Goal: Task Accomplishment & Management: Manage account settings

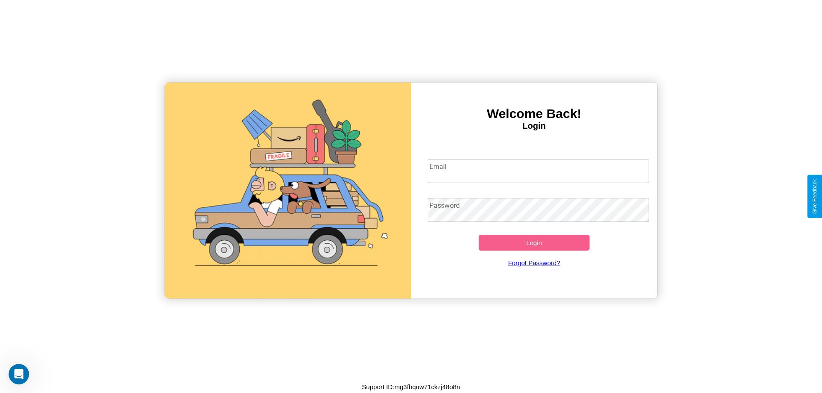
click at [538, 171] on input "Email" at bounding box center [538, 171] width 222 height 24
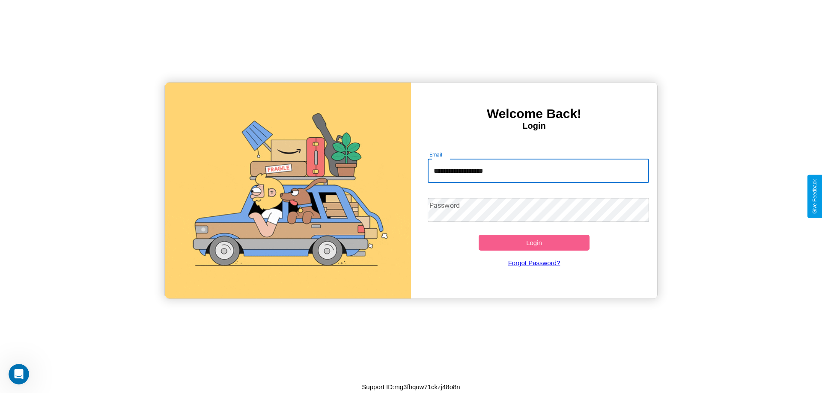
type input "**********"
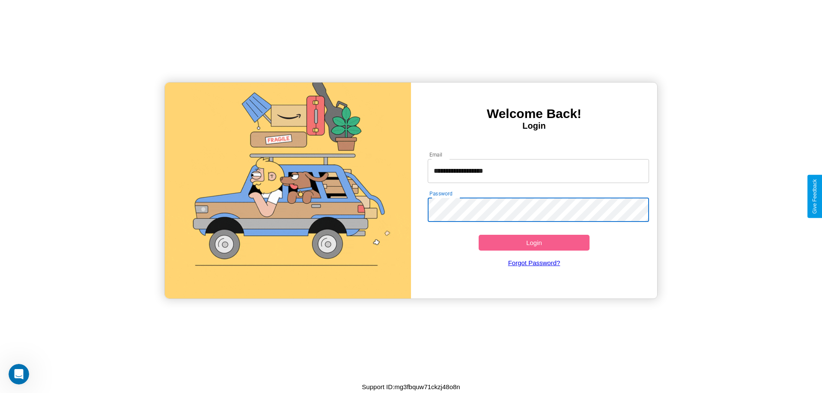
click at [534, 243] on button "Login" at bounding box center [533, 243] width 111 height 16
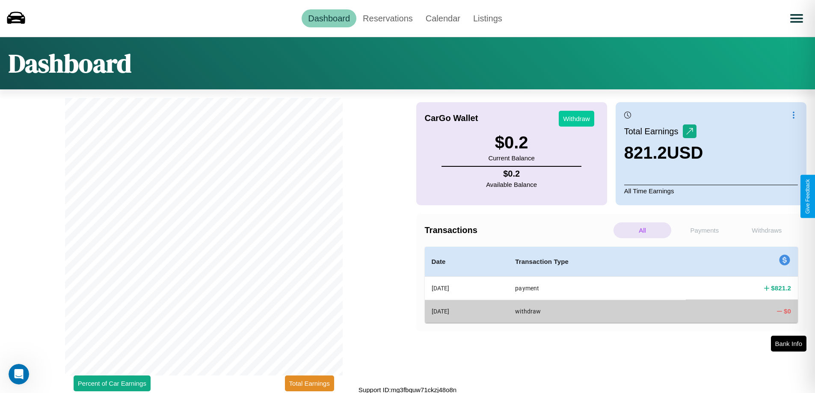
click at [576, 119] on button "Withdraw" at bounding box center [577, 119] width 36 height 16
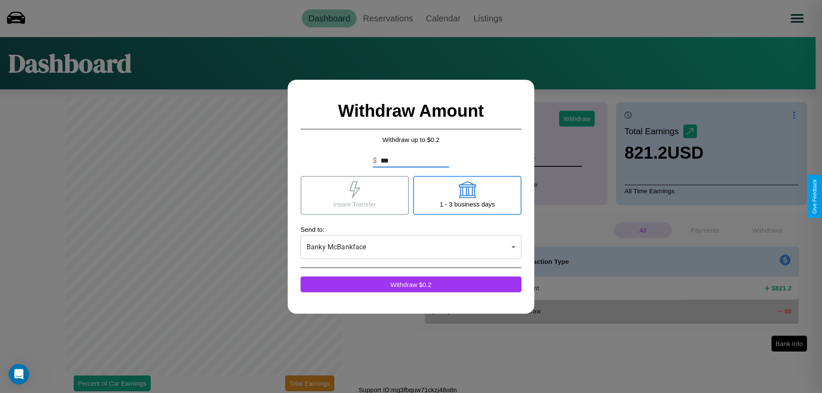
click at [354, 195] on icon at bounding box center [354, 189] width 11 height 17
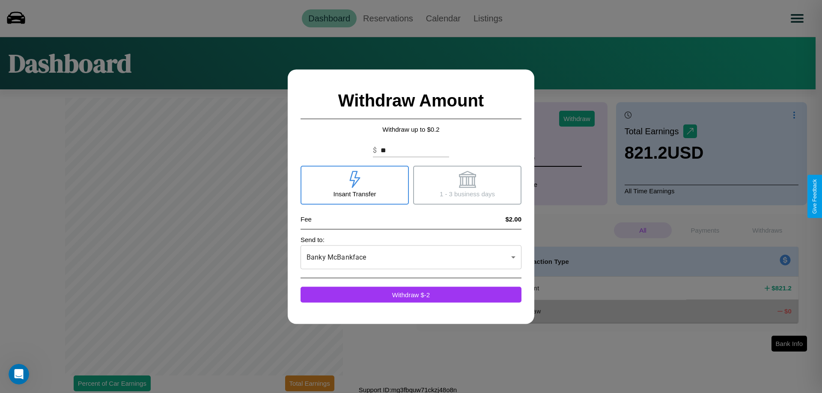
type input "*"
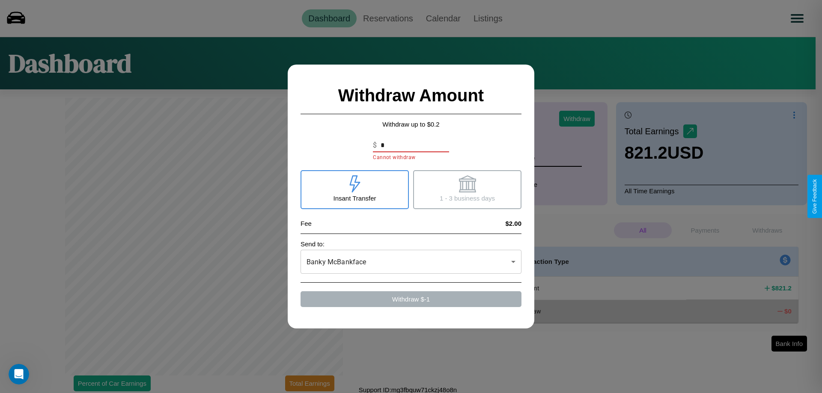
type input "*"
click at [467, 190] on icon at bounding box center [466, 183] width 17 height 17
